Goal: Transaction & Acquisition: Purchase product/service

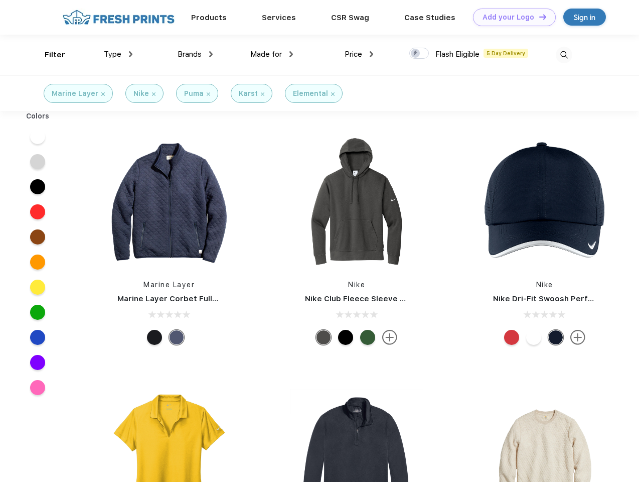
scroll to position [1, 0]
click at [511, 17] on link "Add your Logo Design Tool" at bounding box center [514, 18] width 83 height 18
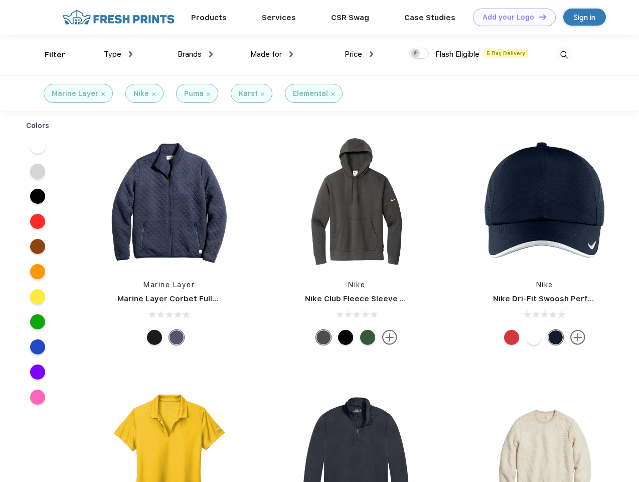
click at [0, 0] on div "Design Tool" at bounding box center [0, 0] width 0 height 0
click at [538, 17] on link "Add your Logo Design Tool" at bounding box center [514, 18] width 83 height 18
click at [48, 55] on div "Filter" at bounding box center [55, 55] width 21 height 12
click at [118, 54] on span "Type" at bounding box center [113, 54] width 18 height 9
click at [195, 54] on span "Brands" at bounding box center [190, 54] width 24 height 9
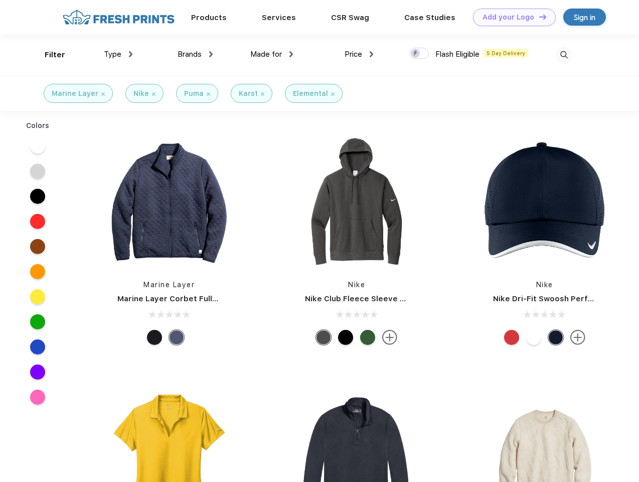
click at [272, 54] on span "Made for" at bounding box center [266, 54] width 32 height 9
click at [359, 54] on span "Price" at bounding box center [354, 54] width 18 height 9
click at [419, 54] on div at bounding box center [419, 53] width 20 height 11
click at [416, 54] on input "checkbox" at bounding box center [412, 50] width 7 height 7
click at [564, 55] on img at bounding box center [564, 55] width 17 height 17
